Goal: Feedback & Contribution: Leave review/rating

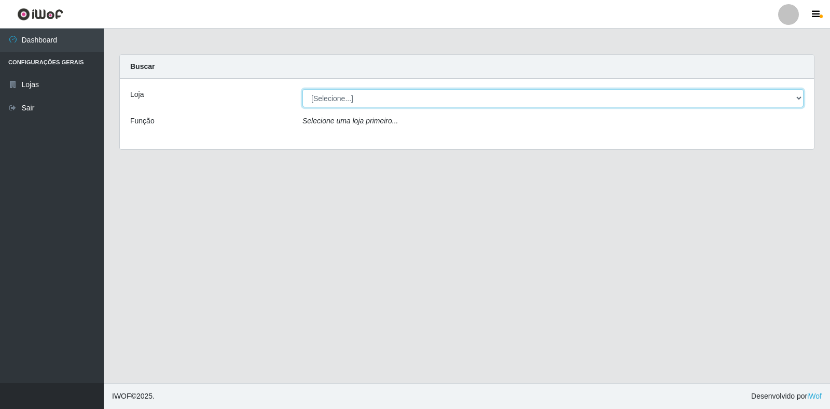
click at [347, 96] on select "[Selecione...] Extrabom - Loja 18 Goiabeiras" at bounding box center [552, 98] width 501 height 18
select select "501"
click at [302, 89] on select "[Selecione...] Extrabom - Loja 18 Goiabeiras" at bounding box center [552, 98] width 501 height 18
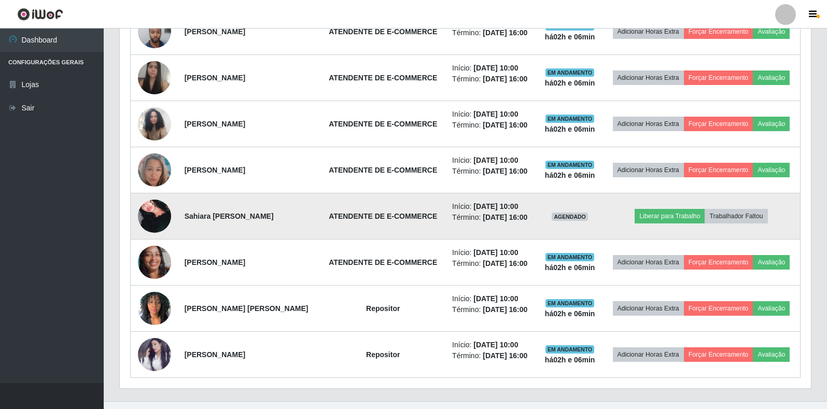
scroll to position [464, 0]
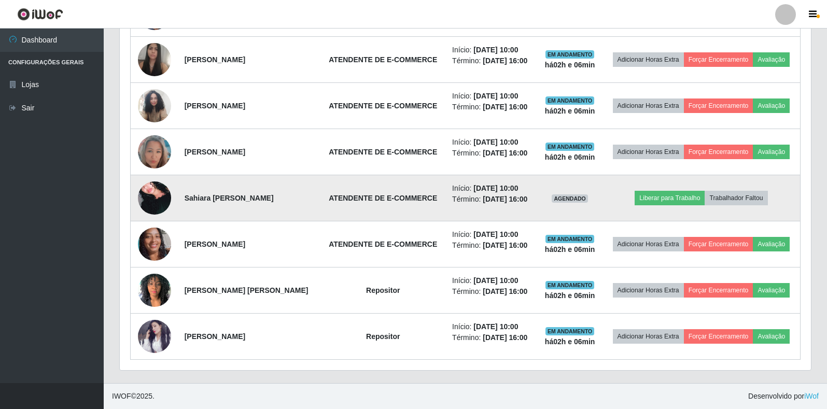
click at [138, 192] on img at bounding box center [154, 198] width 33 height 49
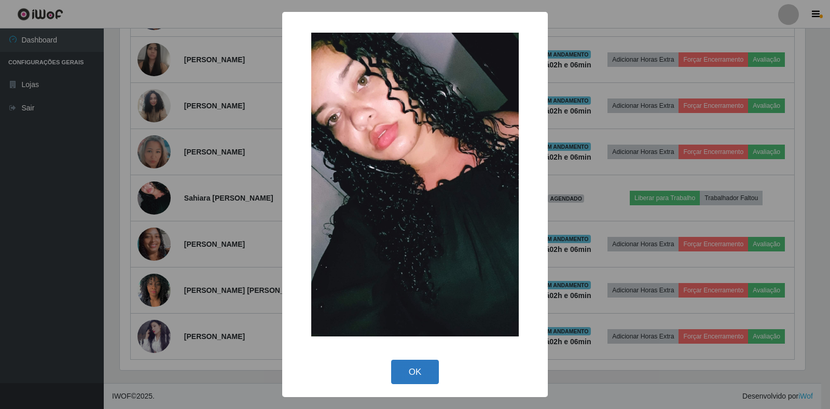
click at [397, 372] on button "OK" at bounding box center [415, 372] width 48 height 24
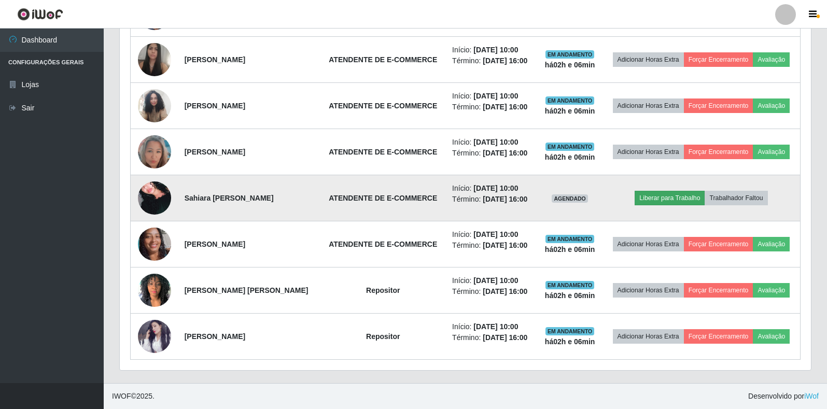
scroll to position [215, 691]
click at [659, 197] on button "Liberar para Trabalho" at bounding box center [670, 198] width 70 height 15
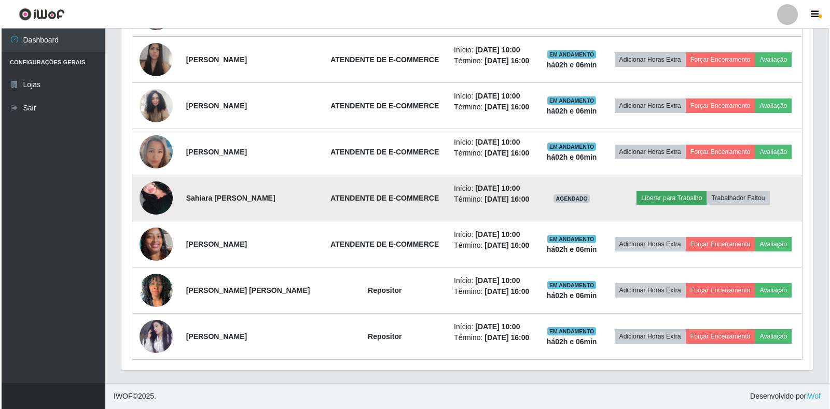
scroll to position [215, 685]
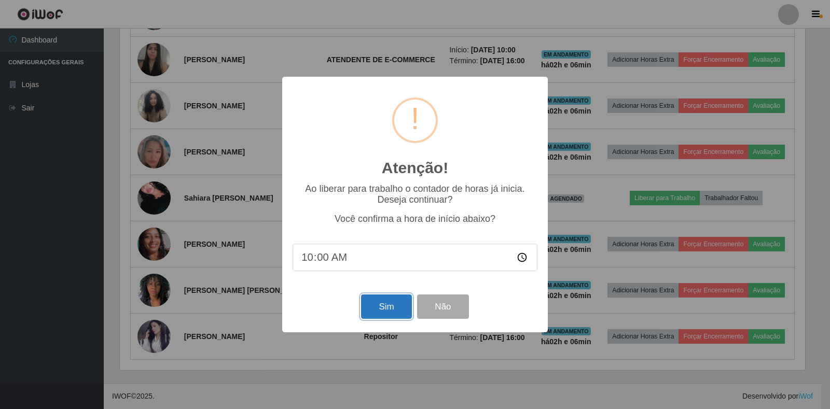
click at [367, 317] on button "Sim" at bounding box center [386, 307] width 50 height 24
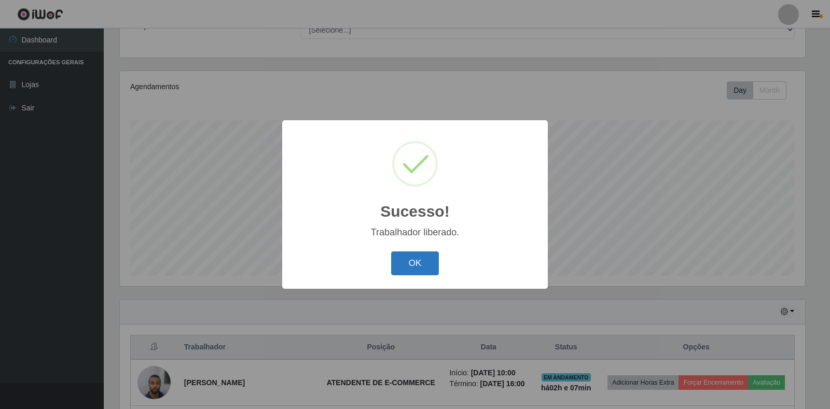
click at [405, 264] on button "OK" at bounding box center [415, 263] width 48 height 24
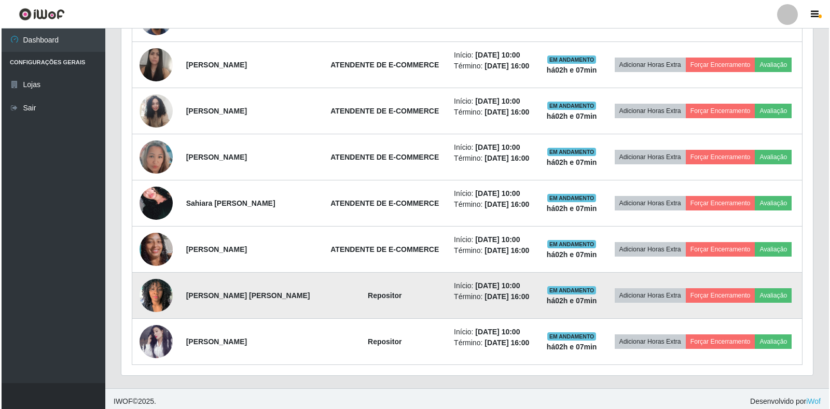
scroll to position [464, 0]
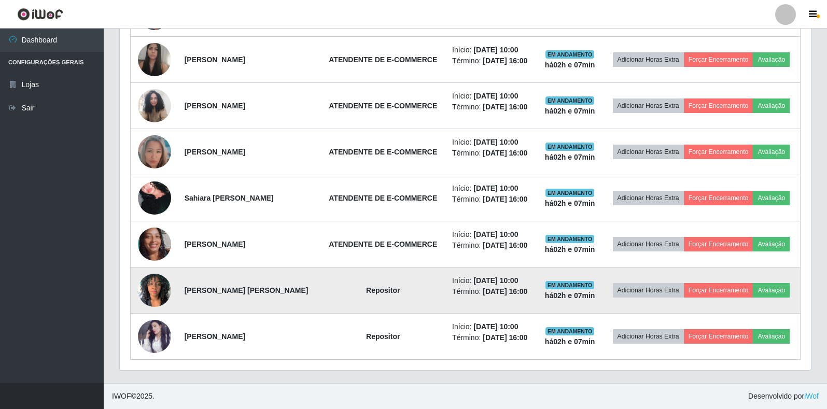
drag, startPoint x: 763, startPoint y: 292, endPoint x: 789, endPoint y: 301, distance: 27.6
click at [792, 301] on td "Adicionar Horas Extra Forçar Encerramento Avaliação" at bounding box center [702, 291] width 198 height 46
click at [773, 289] on button "Avaliação" at bounding box center [771, 290] width 37 height 15
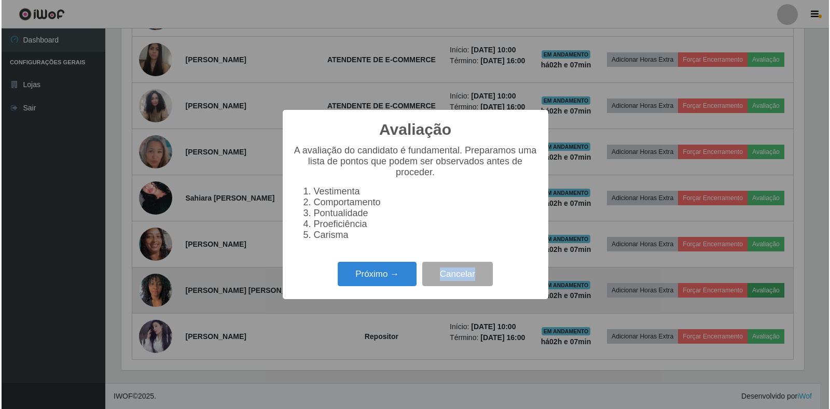
scroll to position [215, 685]
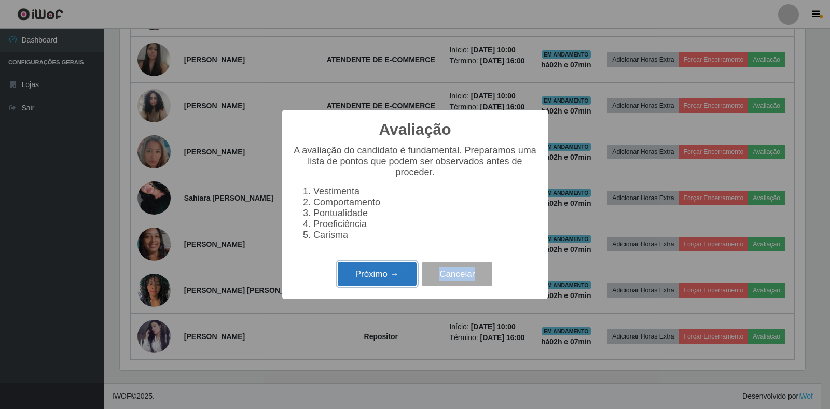
click at [364, 281] on button "Próximo →" at bounding box center [377, 274] width 79 height 24
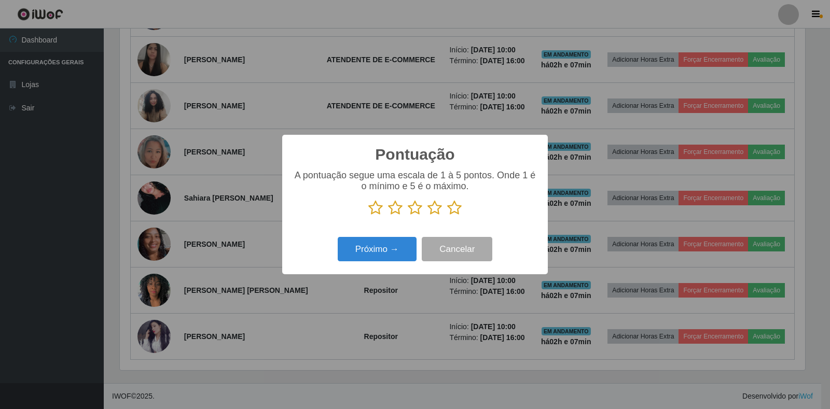
scroll to position [518331, 517861]
click at [460, 213] on icon at bounding box center [454, 208] width 15 height 16
click at [447, 216] on input "radio" at bounding box center [447, 216] width 0 height 0
click at [386, 254] on button "Próximo →" at bounding box center [377, 249] width 79 height 24
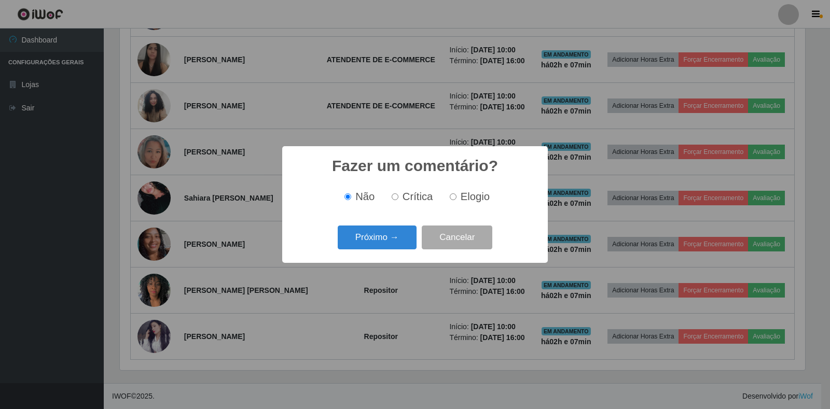
click at [455, 198] on input "Elogio" at bounding box center [453, 196] width 7 height 7
radio input "true"
click at [390, 240] on button "Próximo →" at bounding box center [377, 238] width 79 height 24
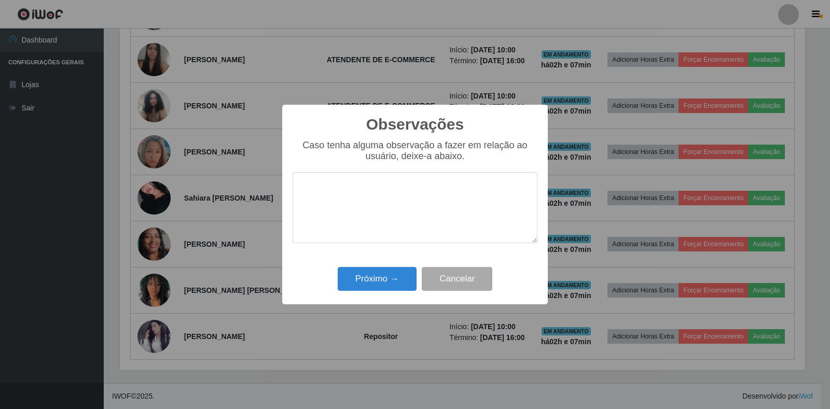
click at [348, 203] on textarea at bounding box center [414, 207] width 245 height 71
type textarea "E"
click at [382, 279] on button "Próximo →" at bounding box center [377, 279] width 79 height 24
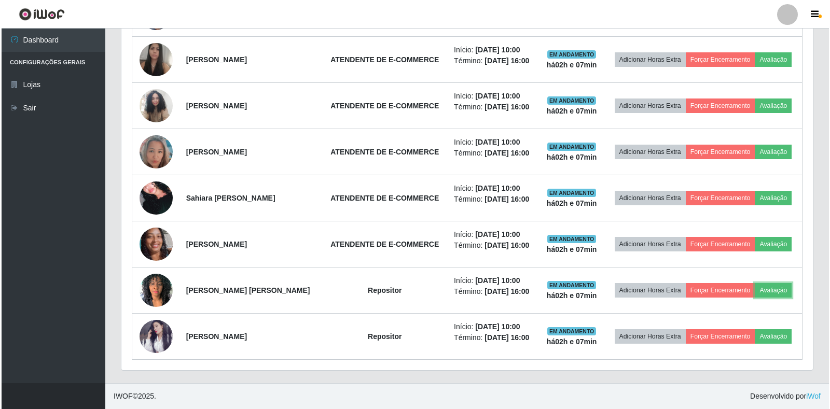
scroll to position [215, 691]
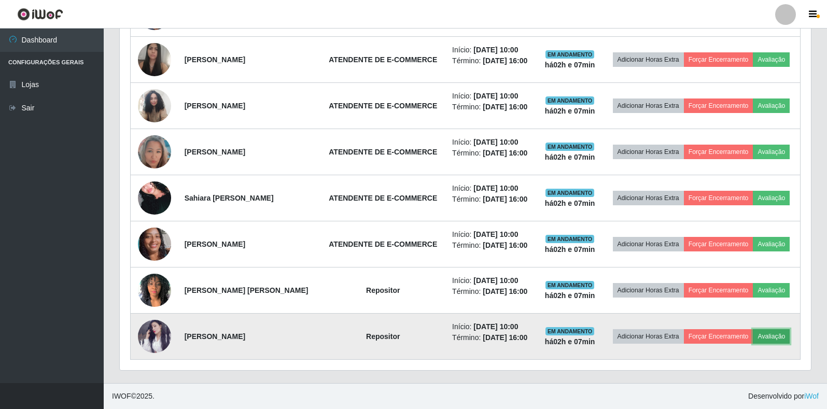
click at [776, 334] on button "Avaliação" at bounding box center [771, 336] width 37 height 15
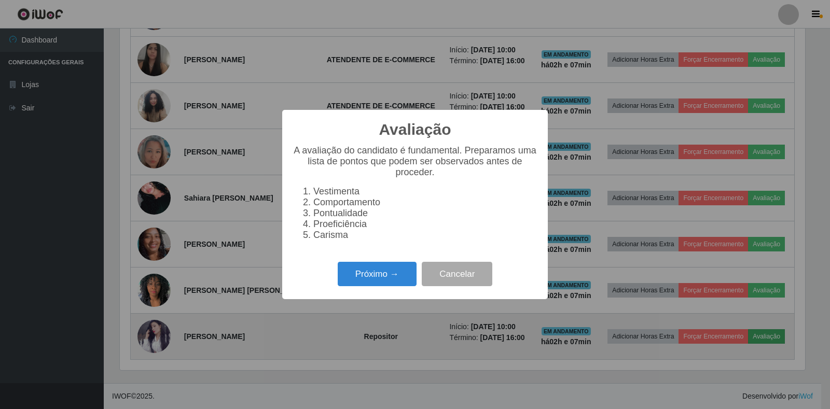
scroll to position [215, 685]
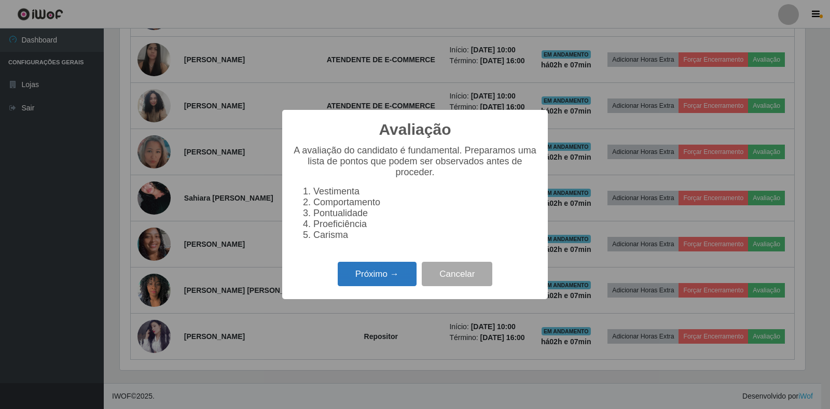
click at [356, 286] on button "Próximo →" at bounding box center [377, 274] width 79 height 24
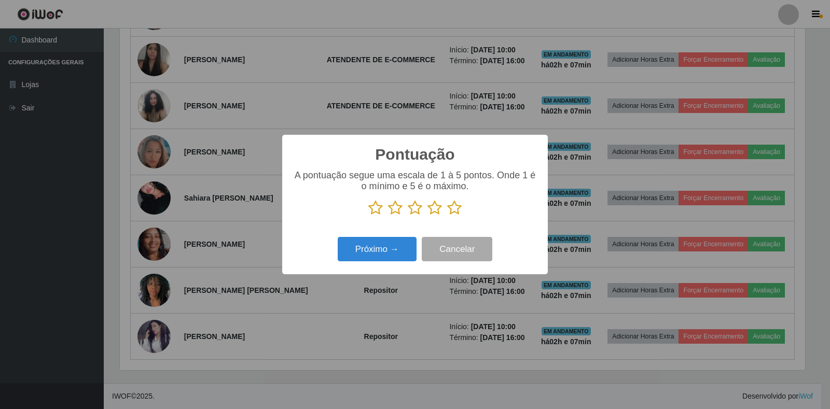
click at [457, 212] on icon at bounding box center [454, 208] width 15 height 16
click at [447, 216] on input "radio" at bounding box center [447, 216] width 0 height 0
click at [387, 253] on button "Próximo →" at bounding box center [377, 249] width 79 height 24
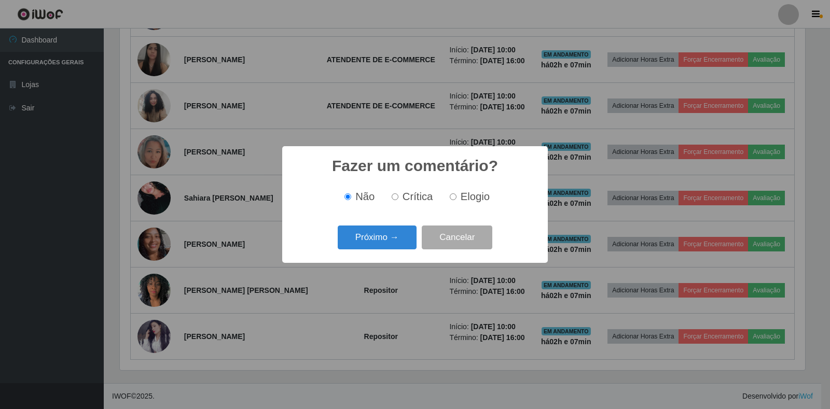
click at [462, 199] on span "Elogio" at bounding box center [474, 196] width 29 height 11
click at [456, 199] on input "Elogio" at bounding box center [453, 196] width 7 height 7
radio input "true"
click at [397, 233] on button "Próximo →" at bounding box center [377, 238] width 79 height 24
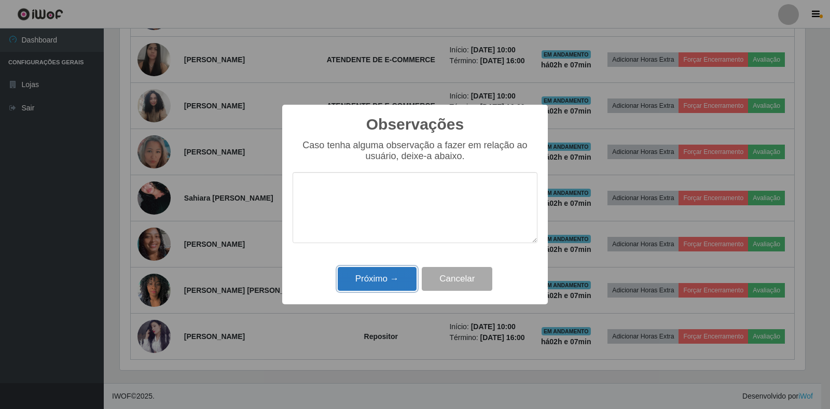
click at [380, 270] on button "Próximo →" at bounding box center [377, 279] width 79 height 24
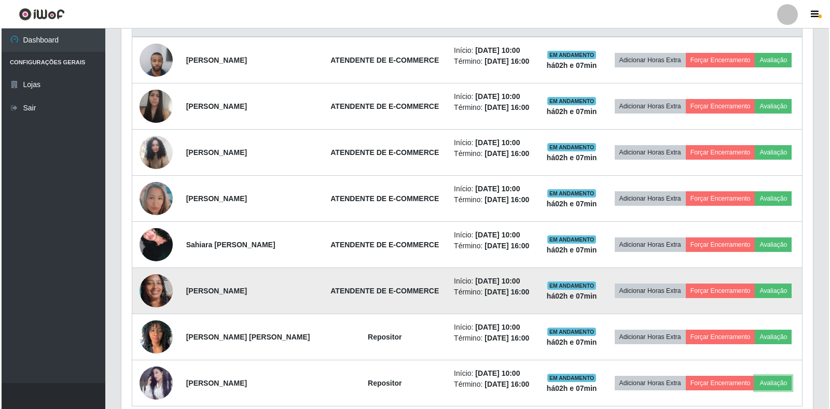
scroll to position [360, 0]
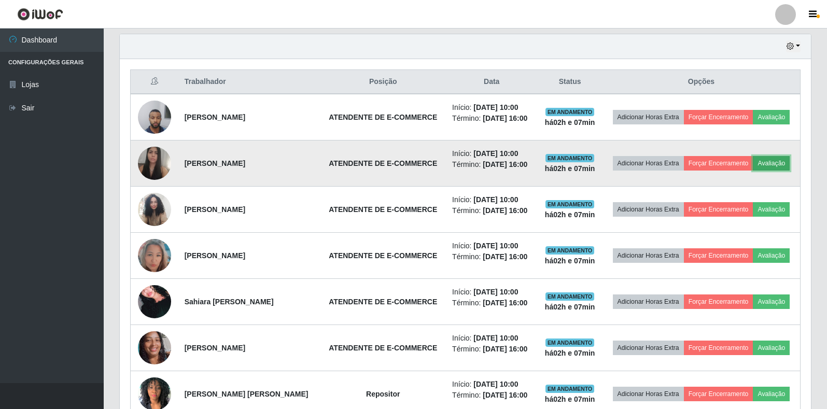
click at [778, 160] on button "Avaliação" at bounding box center [771, 163] width 37 height 15
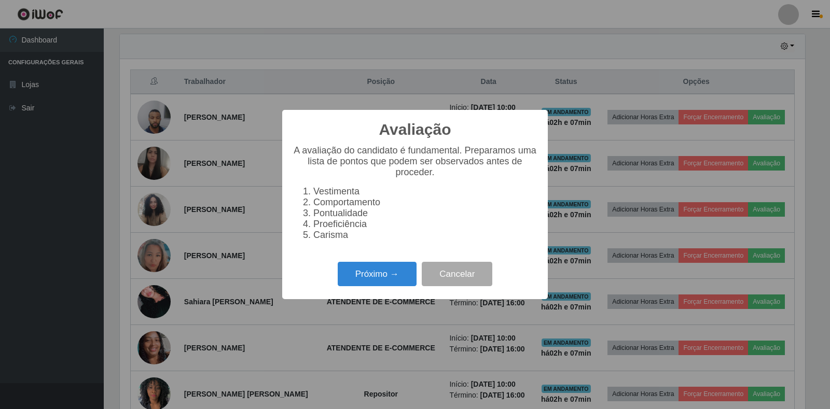
scroll to position [215, 685]
drag, startPoint x: 764, startPoint y: 166, endPoint x: 398, endPoint y: 281, distance: 383.0
click at [398, 281] on button "Próximo →" at bounding box center [377, 274] width 79 height 24
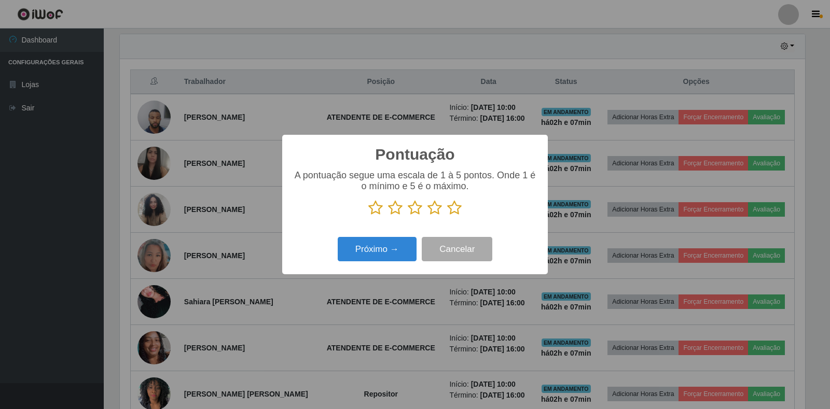
click at [451, 208] on icon at bounding box center [454, 208] width 15 height 16
click at [447, 216] on input "radio" at bounding box center [447, 216] width 0 height 0
click at [388, 261] on button "Próximo →" at bounding box center [377, 249] width 79 height 24
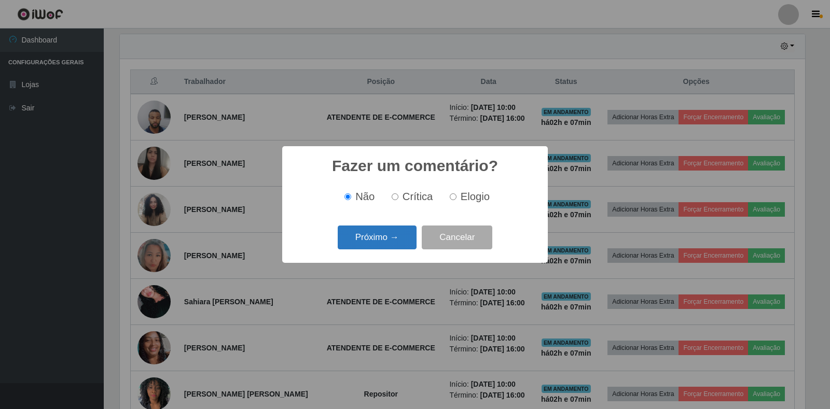
drag, startPoint x: 388, startPoint y: 262, endPoint x: 356, endPoint y: 242, distance: 38.3
click at [356, 242] on button "Próximo →" at bounding box center [377, 238] width 79 height 24
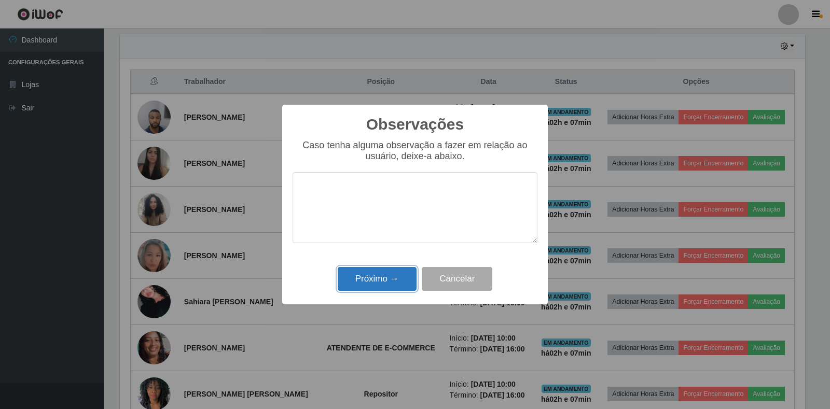
click at [371, 277] on button "Próximo →" at bounding box center [377, 279] width 79 height 24
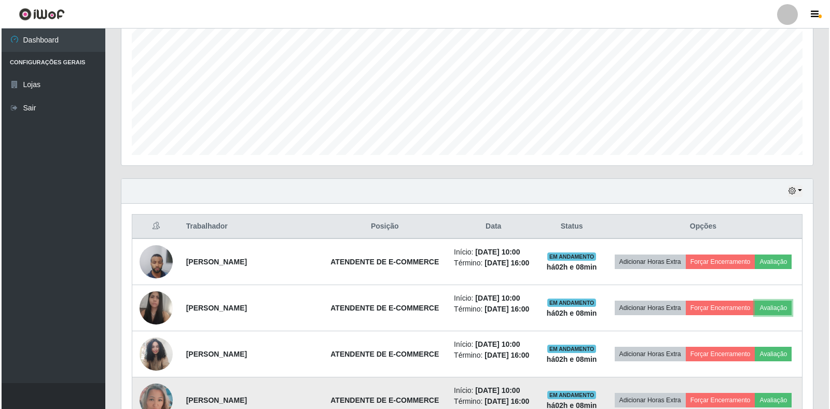
scroll to position [363, 0]
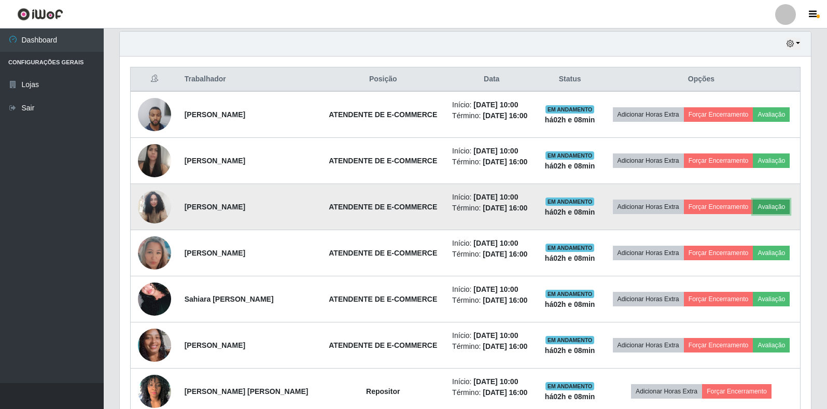
click at [780, 206] on button "Avaliação" at bounding box center [771, 207] width 37 height 15
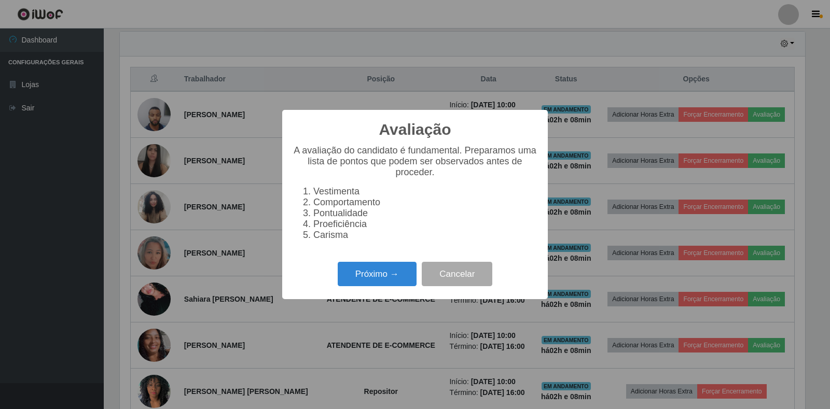
scroll to position [215, 685]
click at [389, 280] on button "Próximo →" at bounding box center [377, 274] width 79 height 24
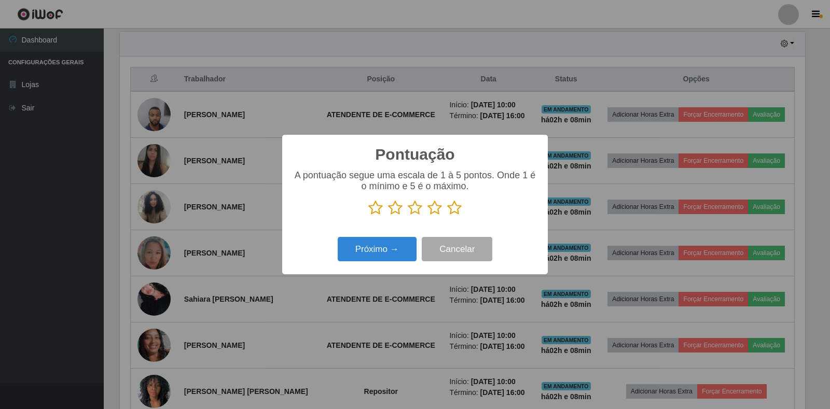
scroll to position [518331, 517861]
click at [452, 208] on icon at bounding box center [454, 208] width 15 height 16
click at [447, 216] on input "radio" at bounding box center [447, 216] width 0 height 0
click at [376, 251] on button "Próximo →" at bounding box center [377, 249] width 79 height 24
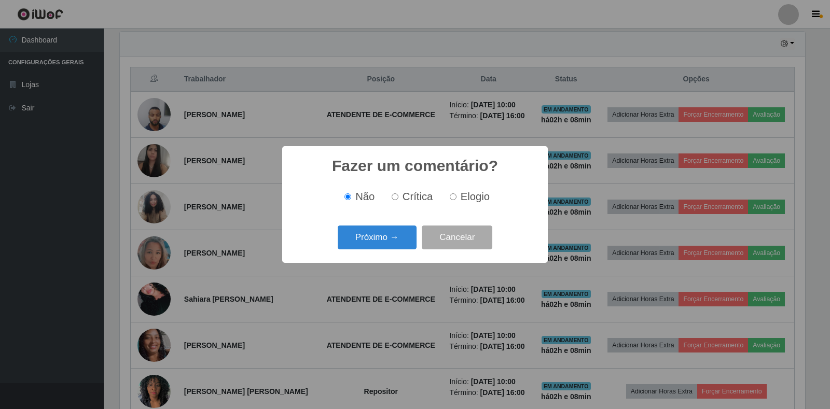
click at [452, 198] on input "Elogio" at bounding box center [453, 196] width 7 height 7
radio input "true"
click at [375, 247] on button "Próximo →" at bounding box center [377, 238] width 79 height 24
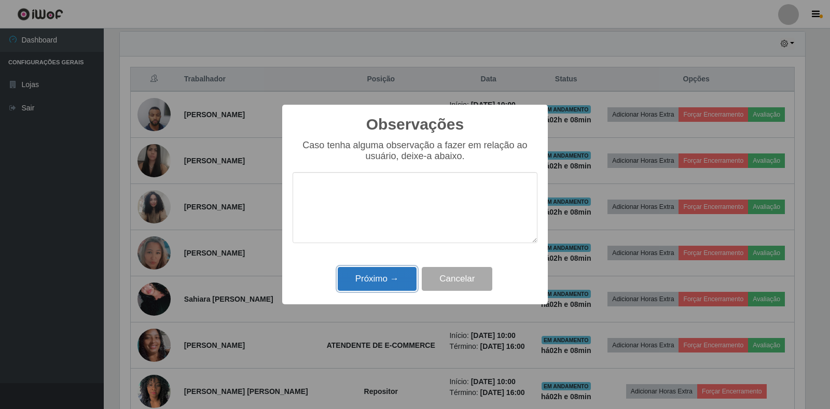
click at [390, 277] on button "Próximo →" at bounding box center [377, 279] width 79 height 24
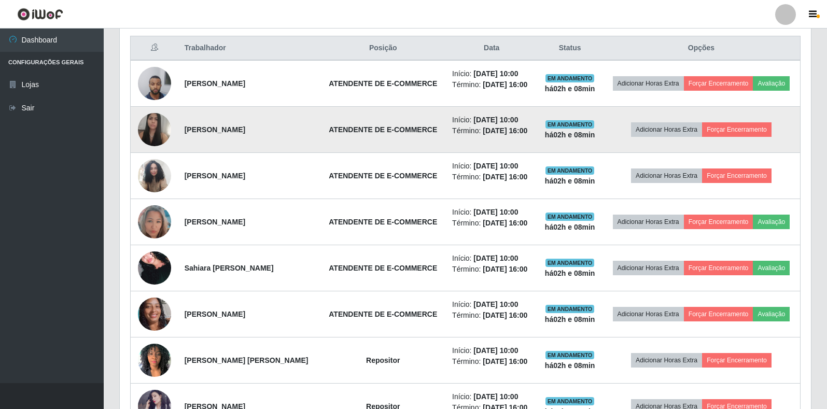
scroll to position [309, 0]
